Goal: Task Accomplishment & Management: Use online tool/utility

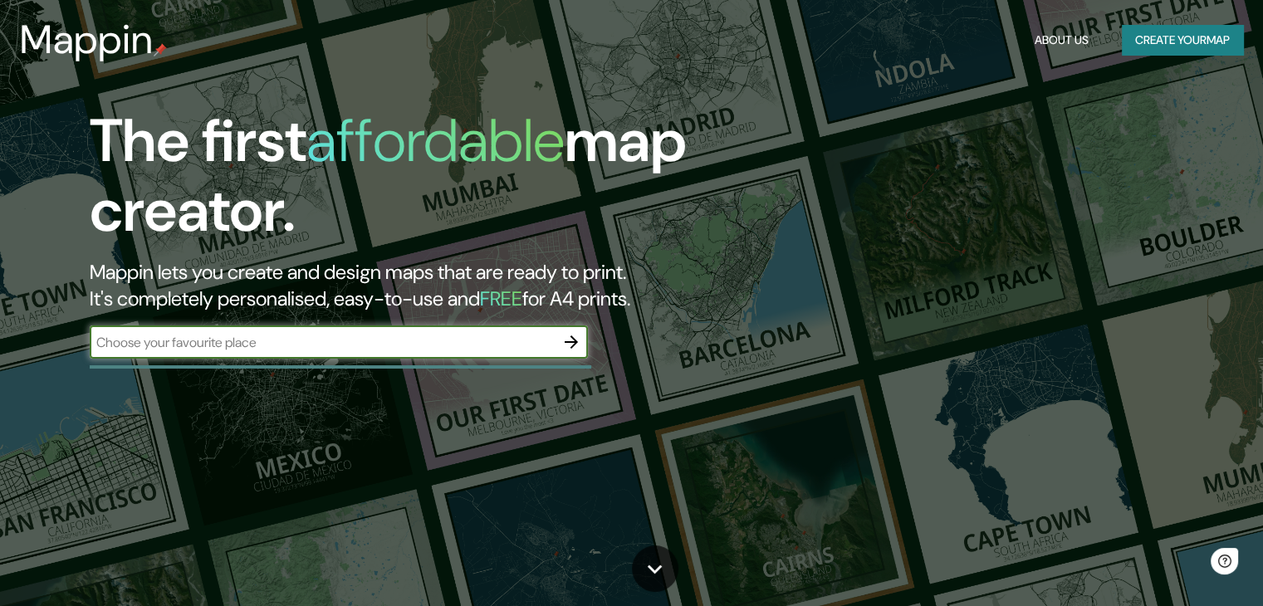
click at [418, 346] on input "text" at bounding box center [322, 342] width 465 height 19
type input "cuautitlan izcalli"
click at [571, 356] on button "button" at bounding box center [571, 342] width 33 height 33
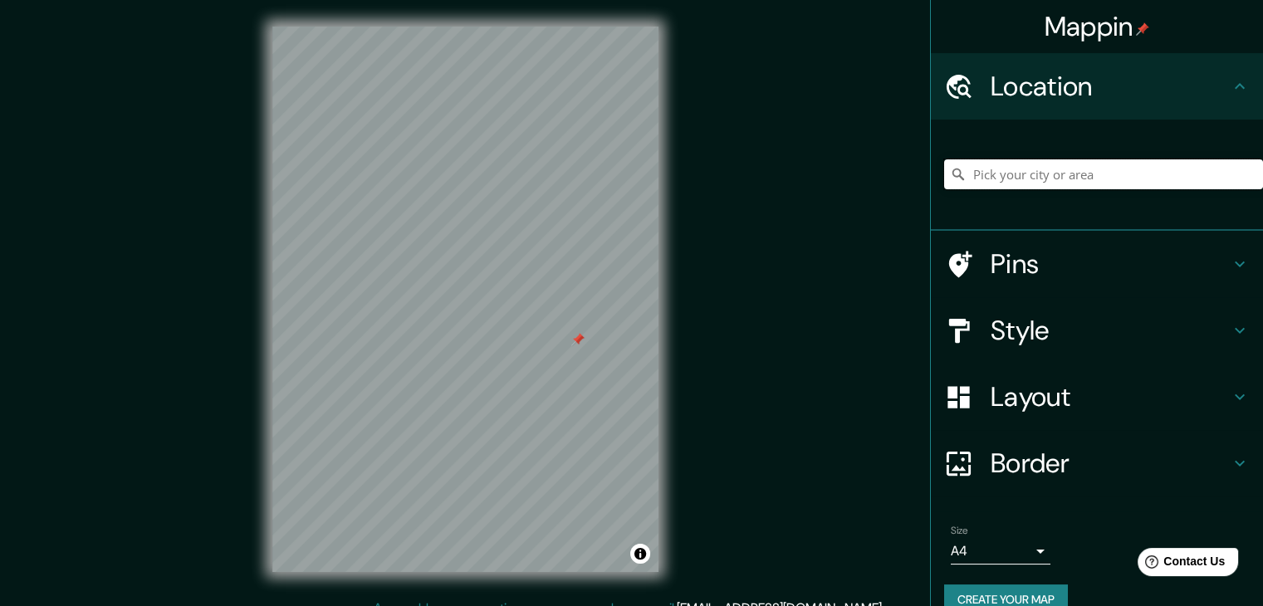
click at [992, 182] on input "Pick your city or area" at bounding box center [1103, 174] width 319 height 30
click at [991, 96] on h4 "Location" at bounding box center [1110, 86] width 239 height 33
